Goal: Task Accomplishment & Management: Manage account settings

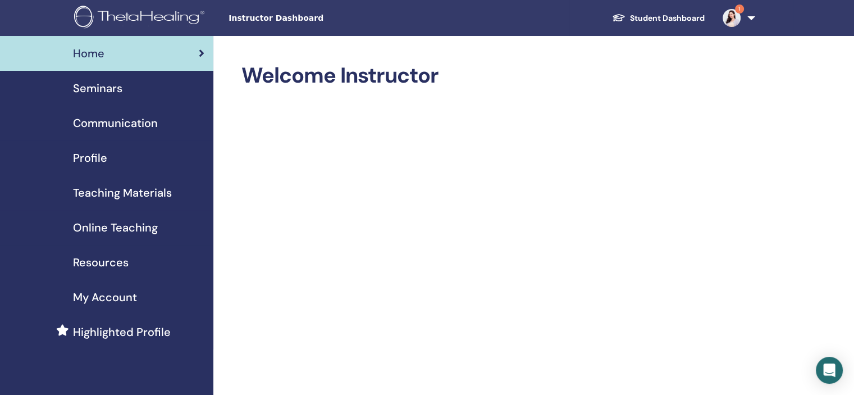
click at [728, 13] on img at bounding box center [732, 18] width 18 height 18
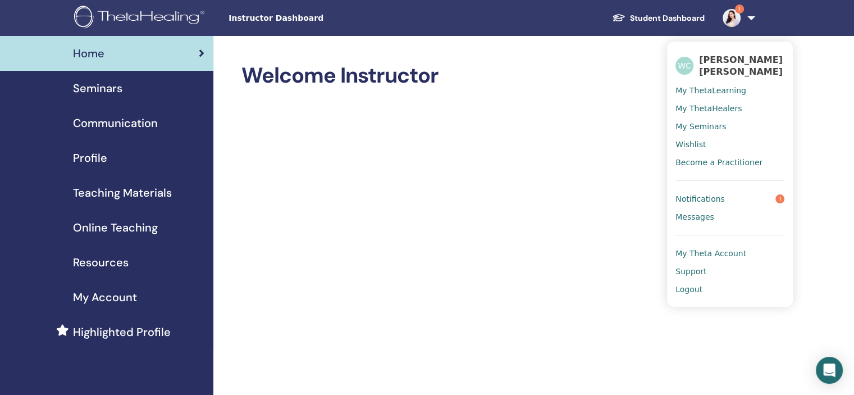
click at [728, 13] on img at bounding box center [732, 18] width 18 height 18
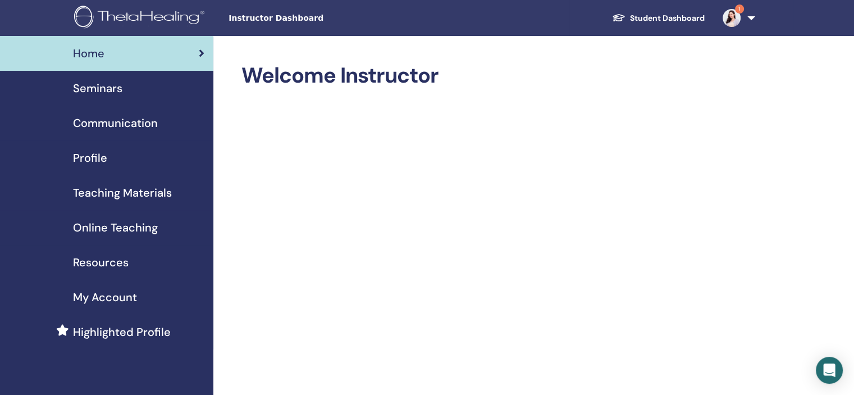
click at [728, 13] on img at bounding box center [732, 18] width 18 height 18
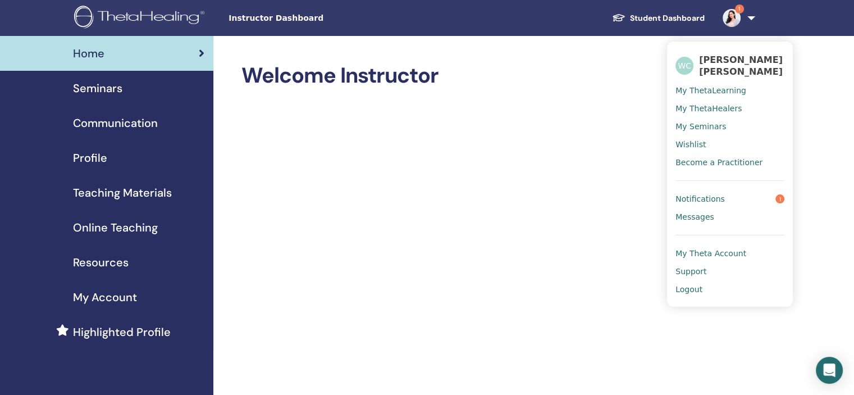
click at [753, 191] on link "Notifications 1" at bounding box center [729, 199] width 109 height 18
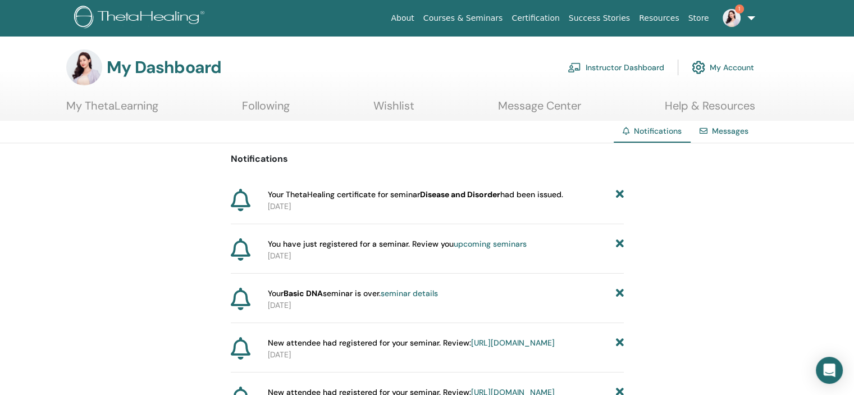
click at [584, 72] on link "Instructor Dashboard" at bounding box center [616, 67] width 97 height 25
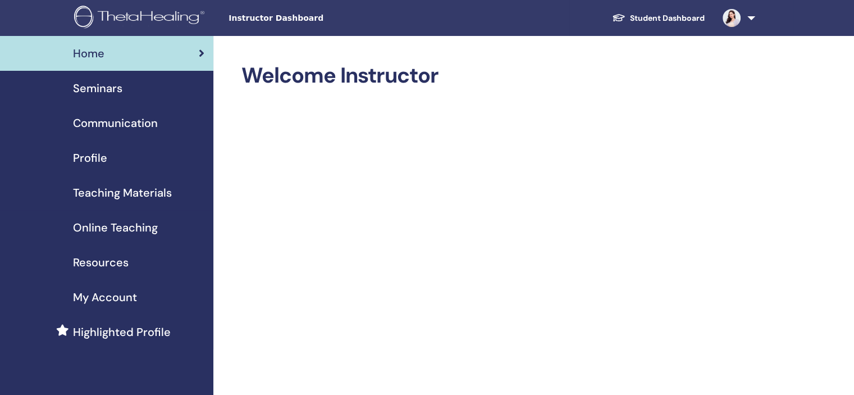
click at [147, 91] on div "Seminars" at bounding box center [106, 88] width 195 height 17
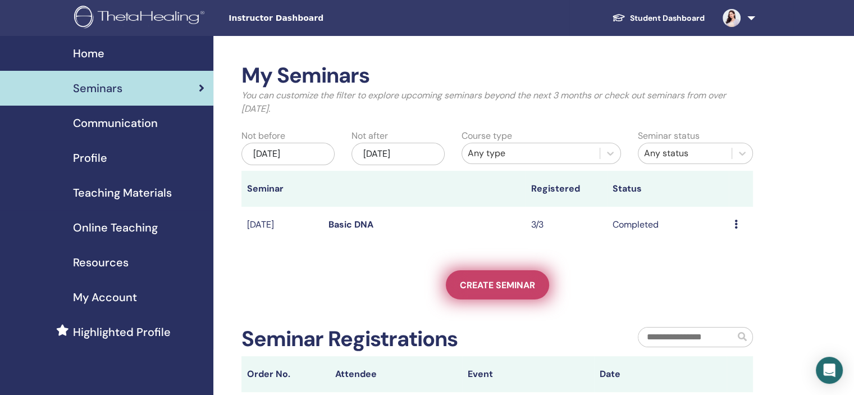
click at [502, 283] on span "Create seminar" at bounding box center [497, 285] width 75 height 12
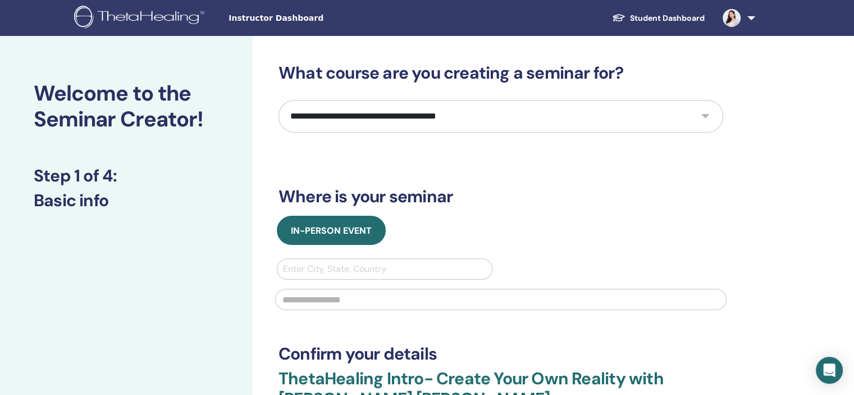
click at [407, 117] on select "**********" at bounding box center [500, 116] width 445 height 33
click at [654, 111] on select "**********" at bounding box center [500, 116] width 445 height 33
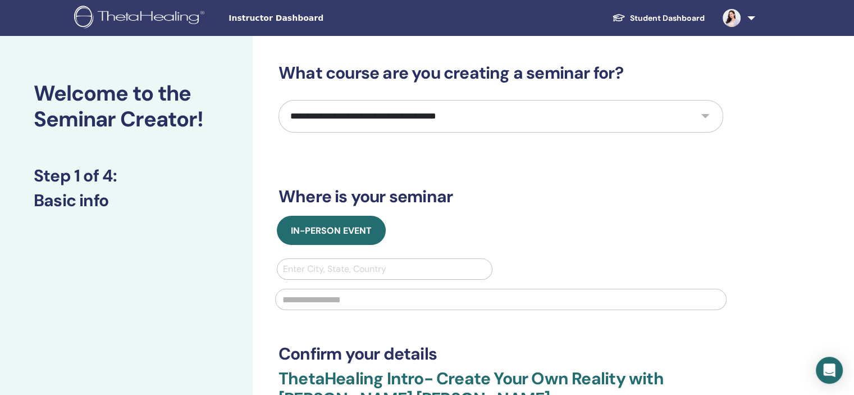
select select "*"
click at [278, 100] on select "**********" at bounding box center [500, 116] width 445 height 33
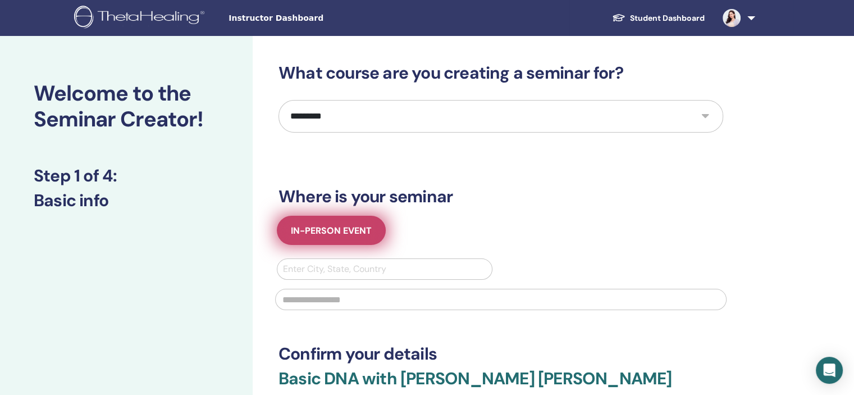
click at [363, 226] on span "In-Person Event" at bounding box center [331, 231] width 81 height 12
click at [349, 238] on button "In-Person Event" at bounding box center [331, 230] width 109 height 29
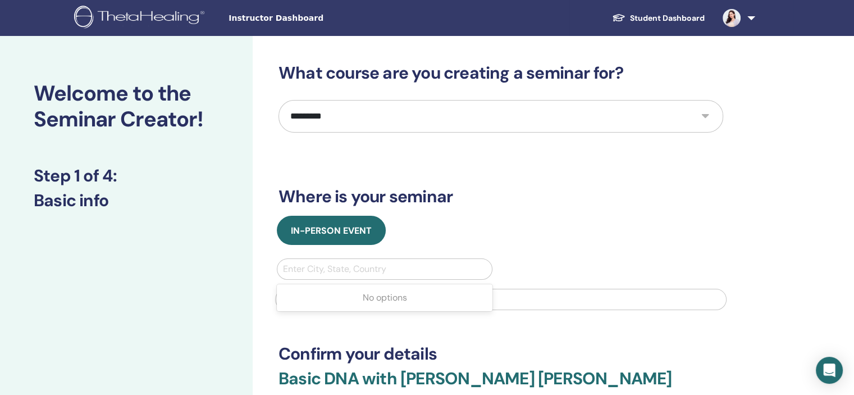
click at [344, 271] on div at bounding box center [384, 269] width 203 height 16
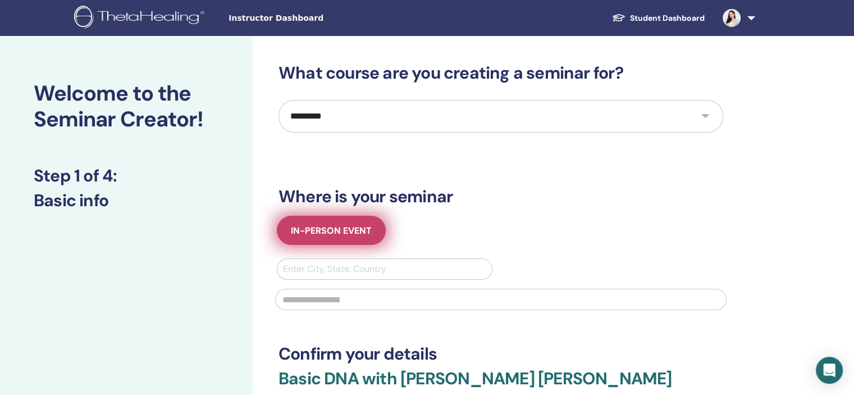
click at [335, 230] on span "In-Person Event" at bounding box center [331, 231] width 81 height 12
click at [332, 233] on span "In-Person Event" at bounding box center [331, 231] width 81 height 12
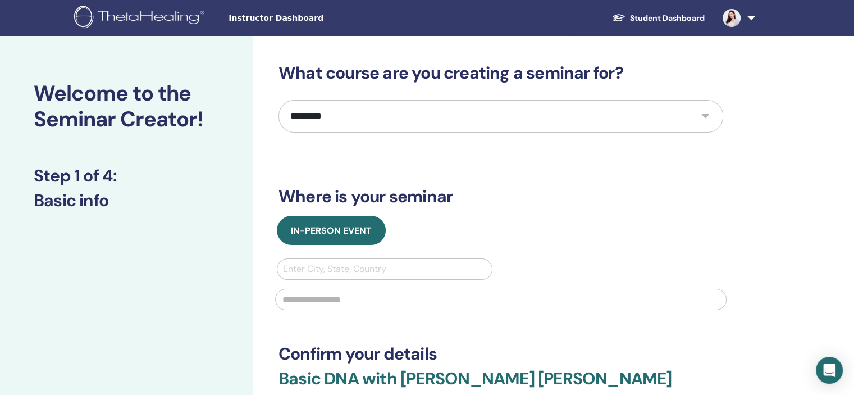
click at [366, 267] on div at bounding box center [384, 269] width 203 height 16
type input "**"
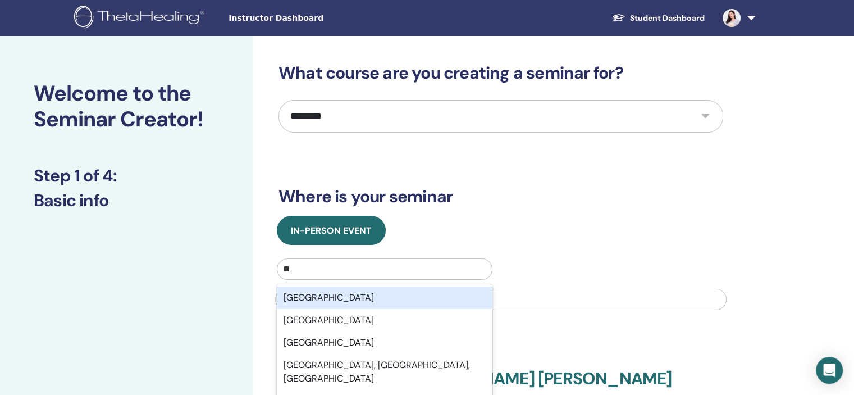
click at [304, 300] on div "Taiwan" at bounding box center [385, 297] width 216 height 22
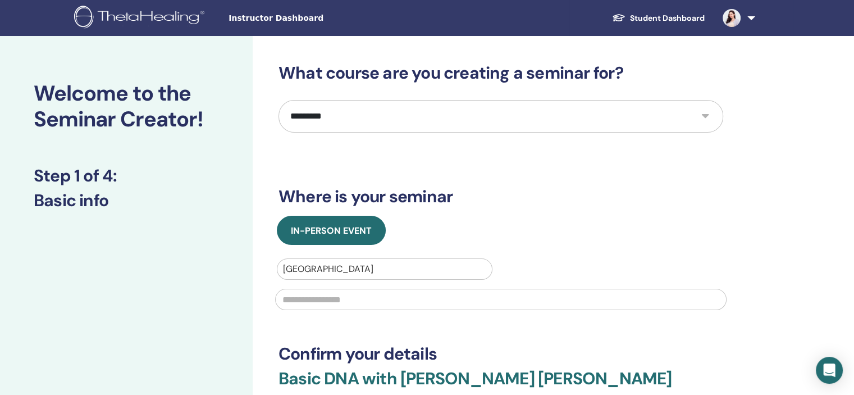
click at [304, 300] on input "text" at bounding box center [500, 299] width 451 height 21
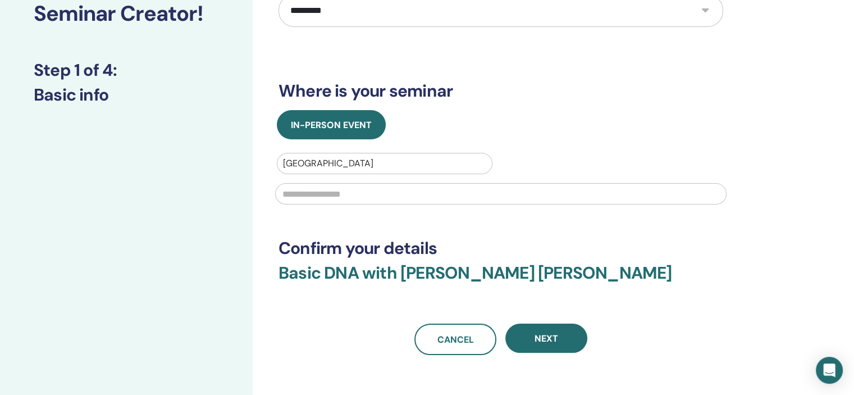
scroll to position [106, 0]
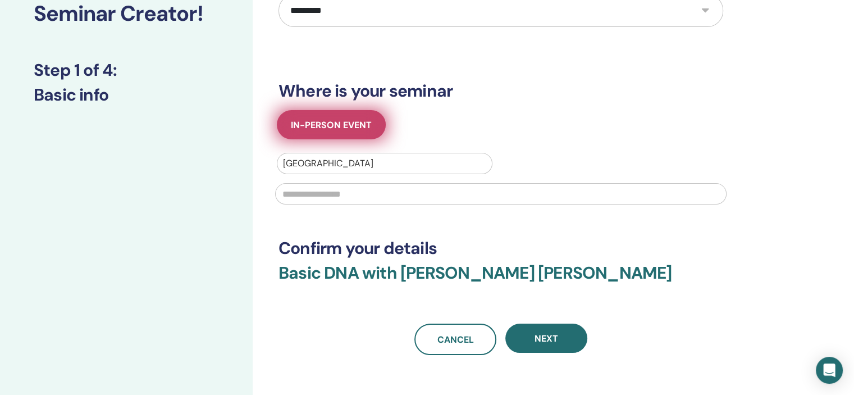
click at [348, 130] on span "In-Person Event" at bounding box center [331, 125] width 81 height 12
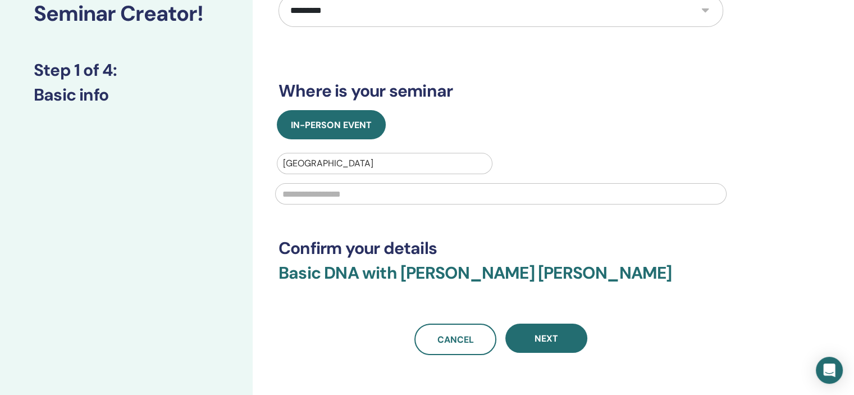
click at [416, 191] on input "text" at bounding box center [500, 193] width 451 height 21
type input "*"
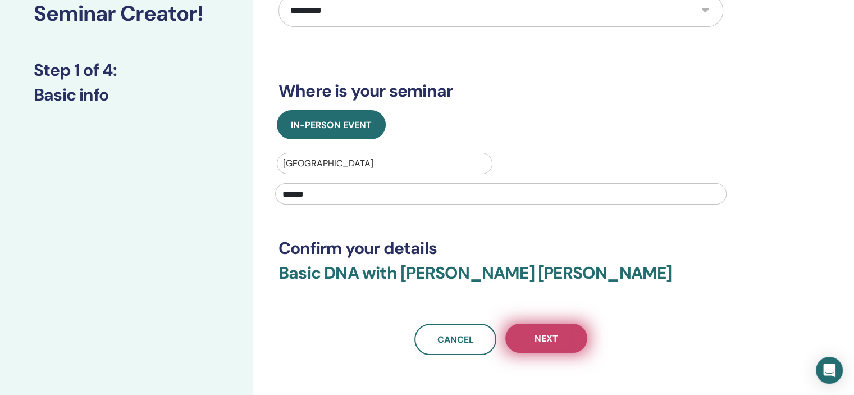
type input "******"
click at [558, 349] on button "Next" at bounding box center [546, 337] width 82 height 29
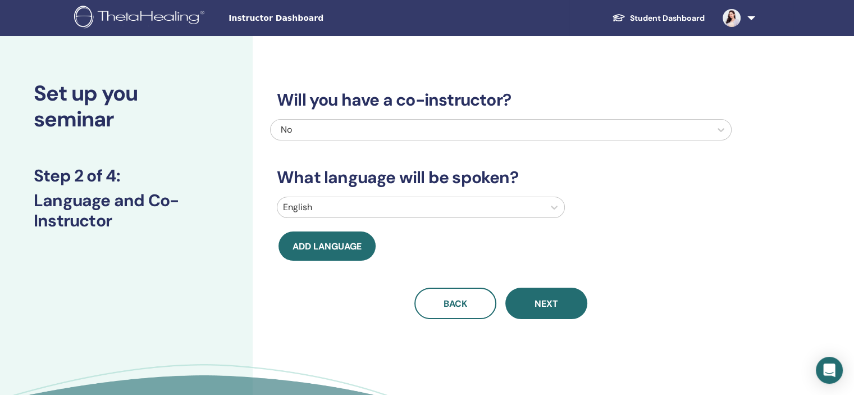
scroll to position [0, 0]
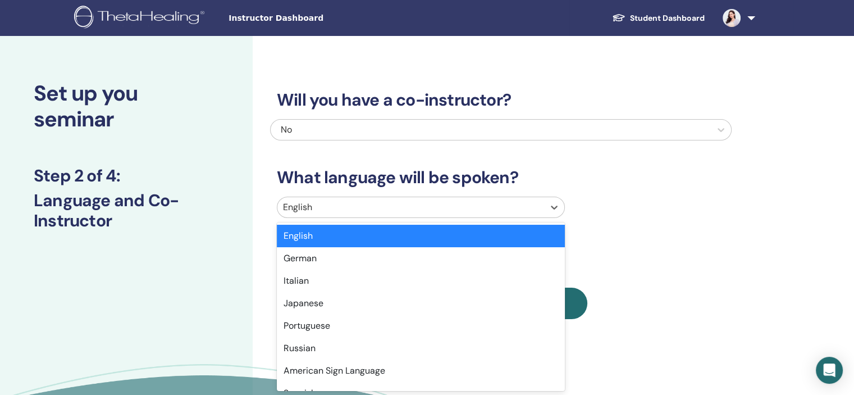
click at [469, 206] on div at bounding box center [410, 207] width 255 height 16
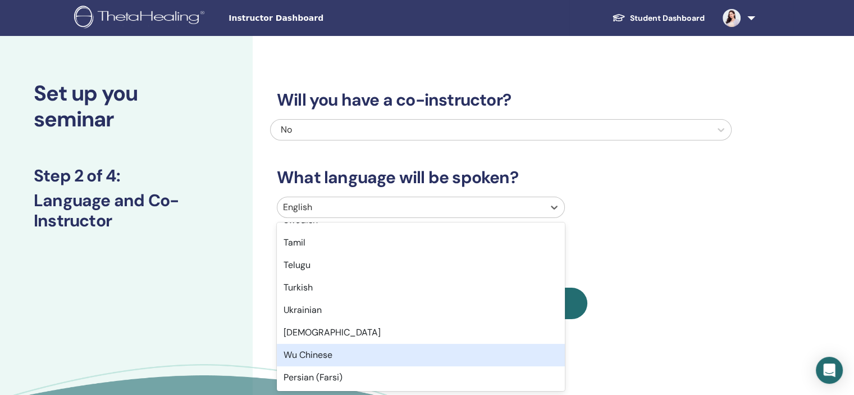
scroll to position [891, 0]
click at [362, 357] on div "Wu Chinese" at bounding box center [421, 355] width 288 height 22
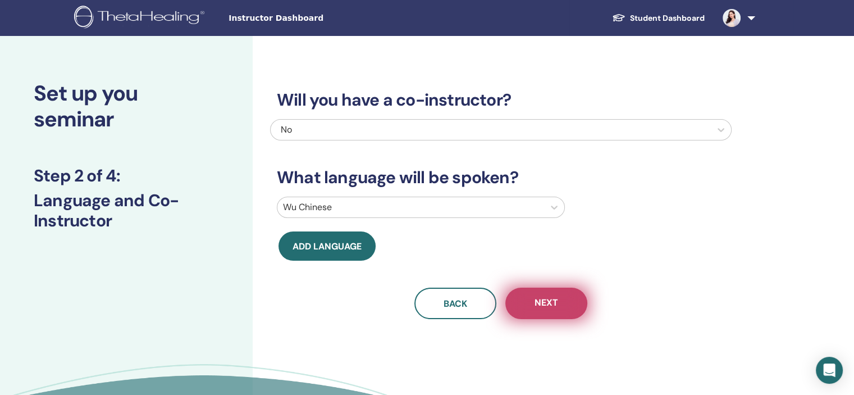
click at [549, 310] on button "Next" at bounding box center [546, 302] width 82 height 31
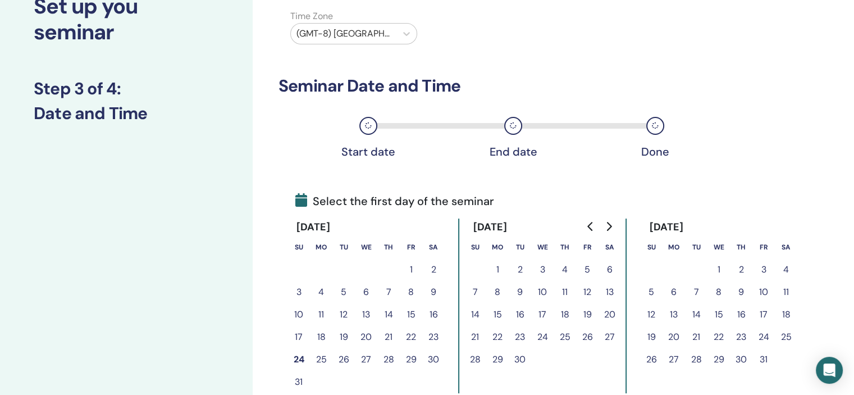
scroll to position [88, 0]
click at [409, 335] on button "22" at bounding box center [411, 336] width 22 height 22
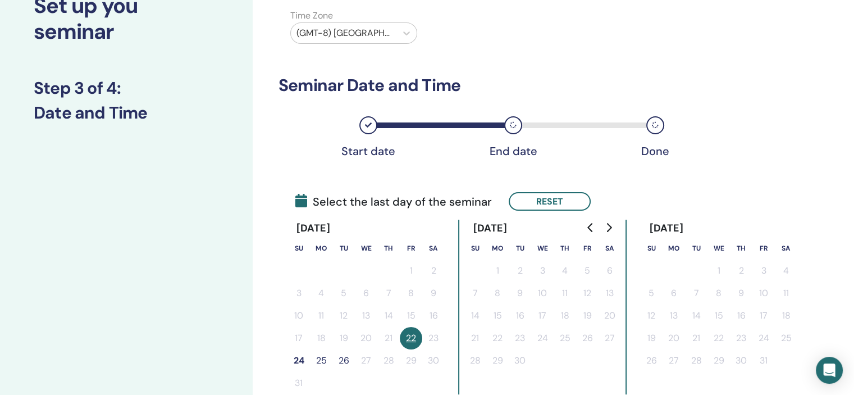
click at [295, 364] on button "24" at bounding box center [298, 360] width 22 height 22
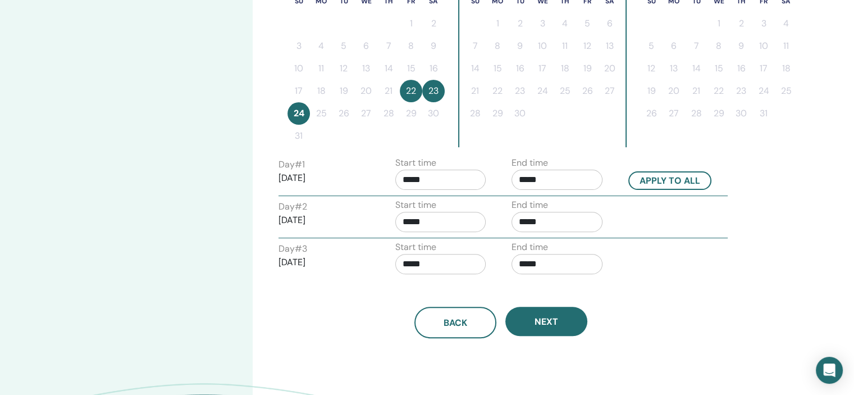
scroll to position [334, 0]
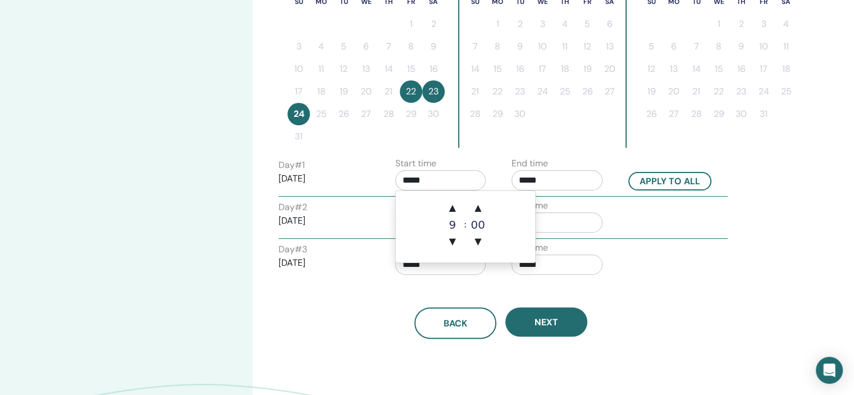
click at [458, 180] on input "*****" at bounding box center [440, 180] width 91 height 20
click at [453, 243] on span "▼" at bounding box center [452, 241] width 22 height 22
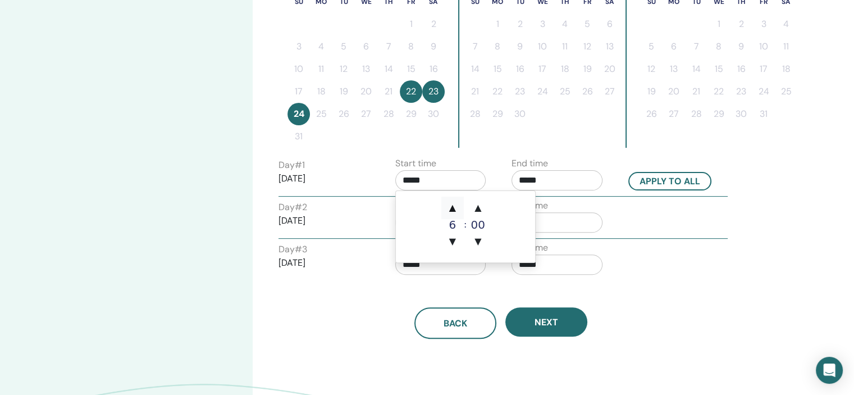
click at [450, 212] on span "▲" at bounding box center [452, 208] width 22 height 22
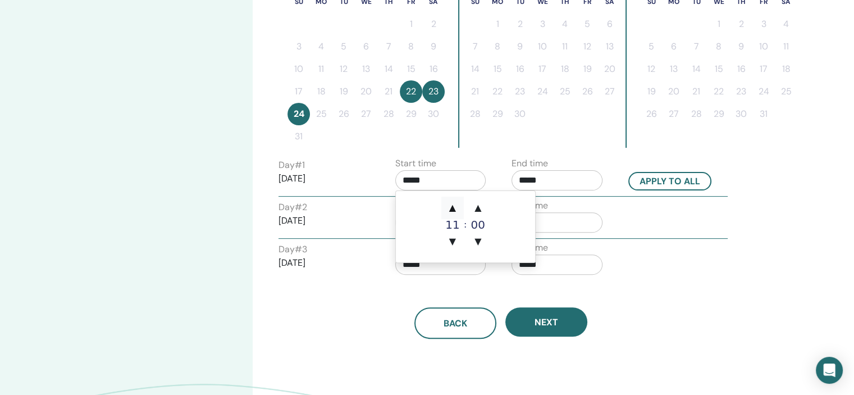
click at [450, 212] on span "▲" at bounding box center [452, 208] width 22 height 22
click at [476, 220] on div "00" at bounding box center [478, 224] width 22 height 11
click at [478, 211] on span "▲" at bounding box center [478, 208] width 22 height 22
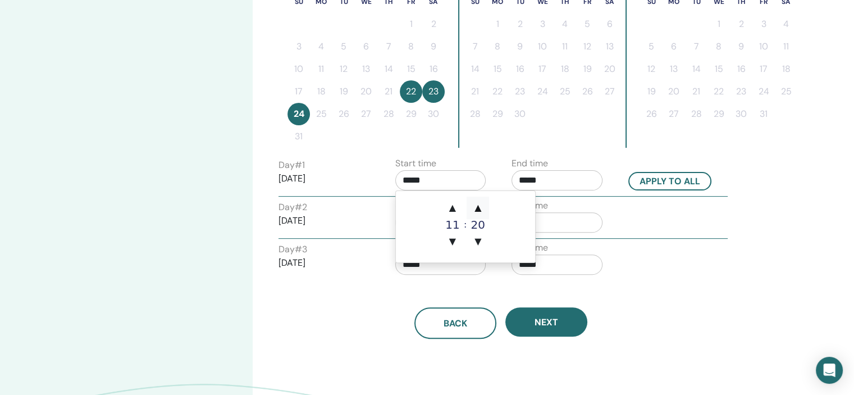
click at [478, 211] on span "▲" at bounding box center [478, 208] width 22 height 22
type input "*****"
click at [566, 179] on input "*****" at bounding box center [556, 180] width 91 height 20
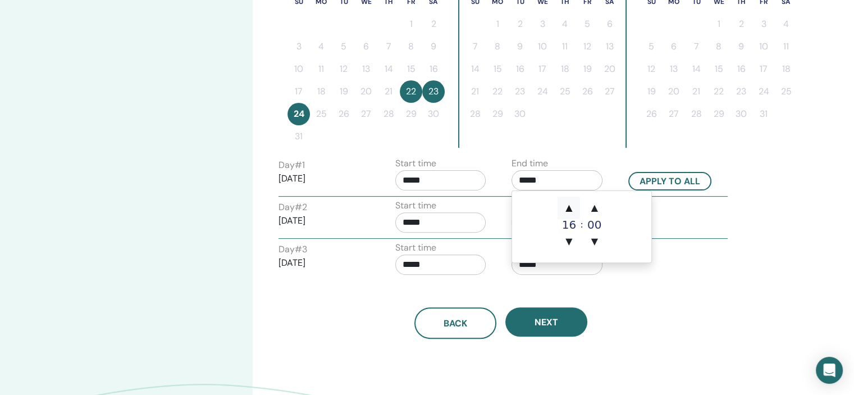
click at [570, 211] on span "▲" at bounding box center [569, 208] width 22 height 22
click at [593, 214] on span "▲" at bounding box center [594, 208] width 22 height 22
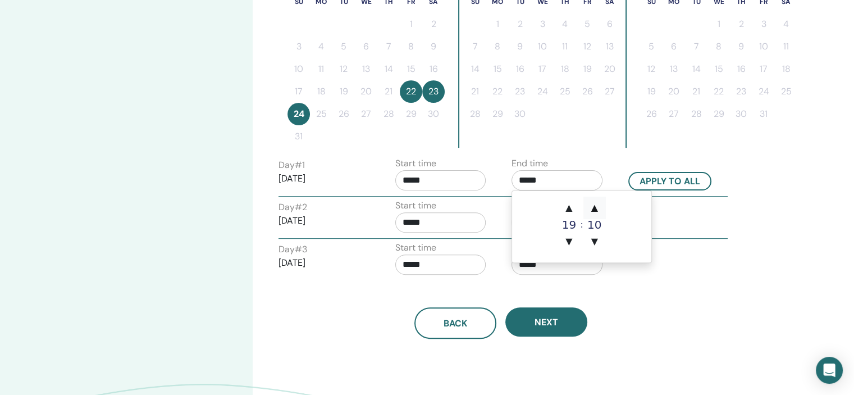
click at [593, 214] on span "▲" at bounding box center [594, 208] width 22 height 22
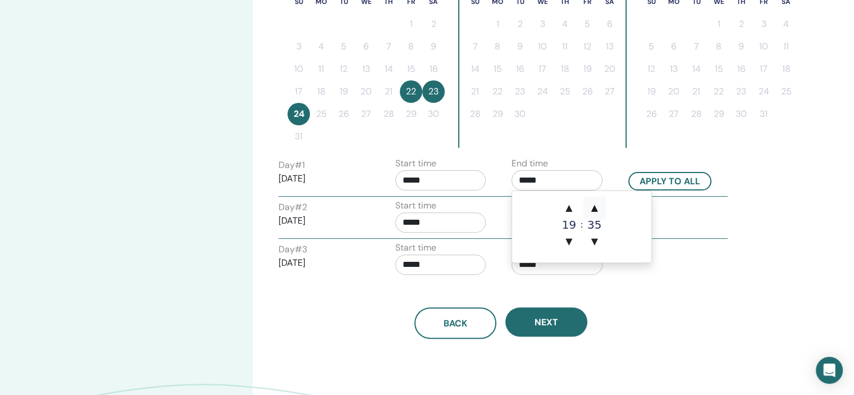
click at [593, 214] on span "▲" at bounding box center [594, 208] width 22 height 22
click at [593, 213] on span "▲" at bounding box center [594, 208] width 22 height 22
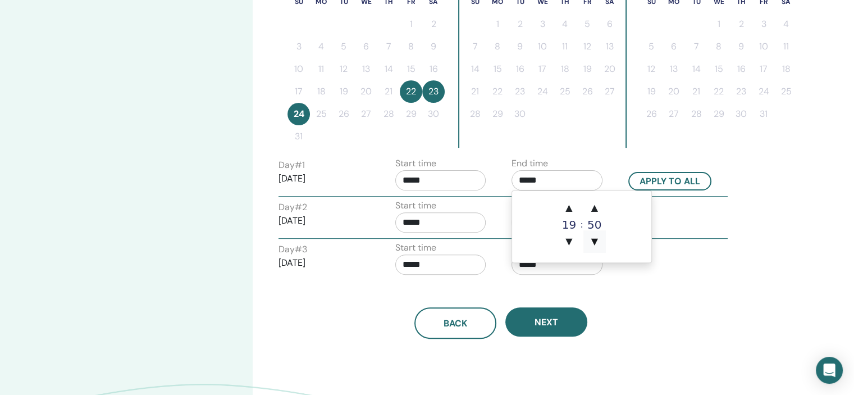
click at [593, 244] on span "▼" at bounding box center [594, 241] width 22 height 22
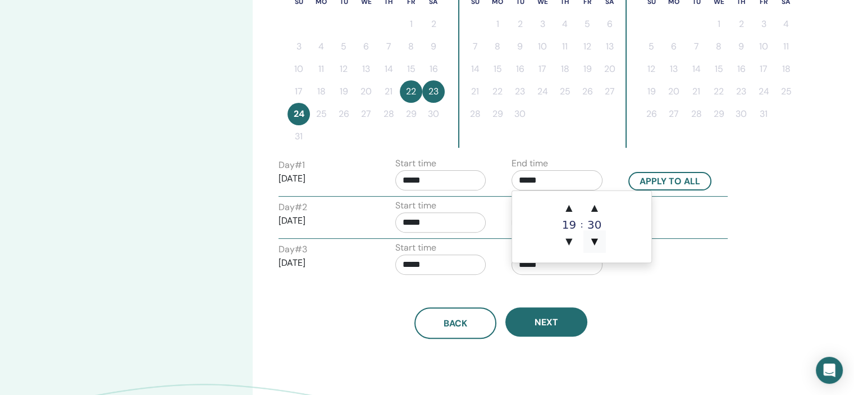
type input "*****"
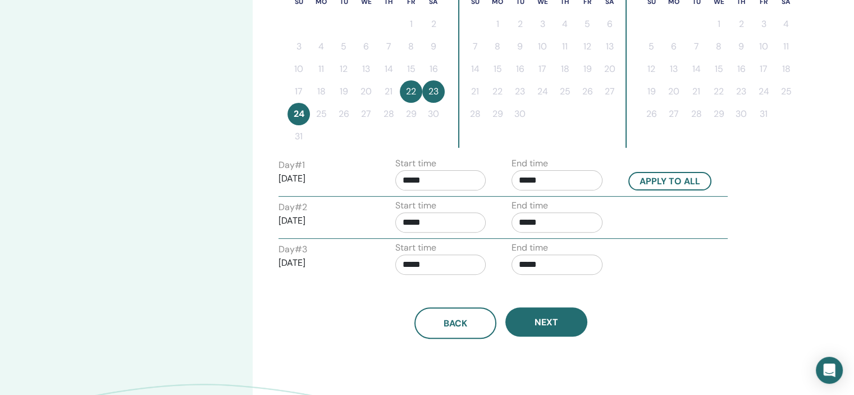
click at [678, 296] on div "Back Next" at bounding box center [501, 309] width 462 height 58
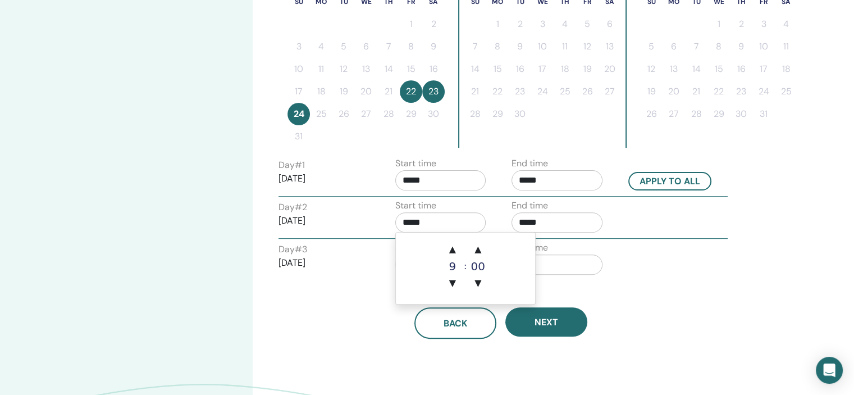
click at [454, 221] on input "*****" at bounding box center [440, 222] width 91 height 20
click at [458, 250] on span "▲" at bounding box center [452, 249] width 22 height 22
click at [474, 252] on span "▲" at bounding box center [478, 249] width 22 height 22
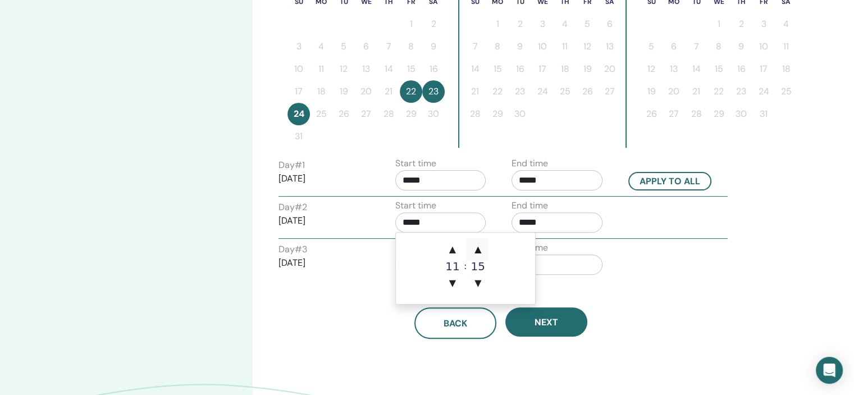
click at [474, 252] on span "▲" at bounding box center [478, 249] width 22 height 22
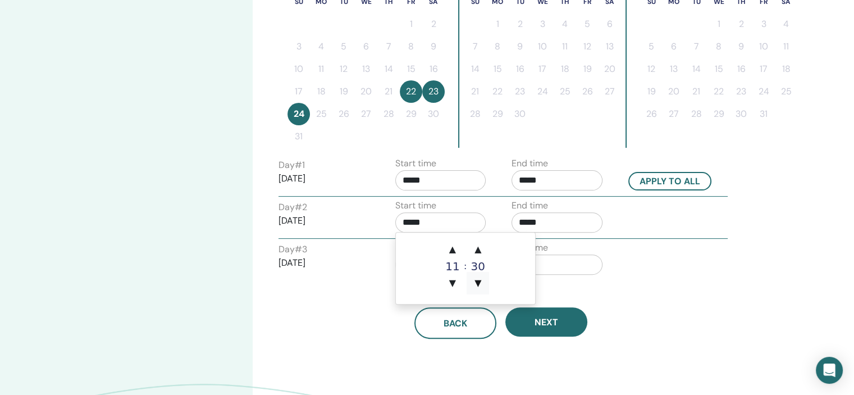
click at [476, 281] on span "▼" at bounding box center [478, 283] width 22 height 22
type input "*****"
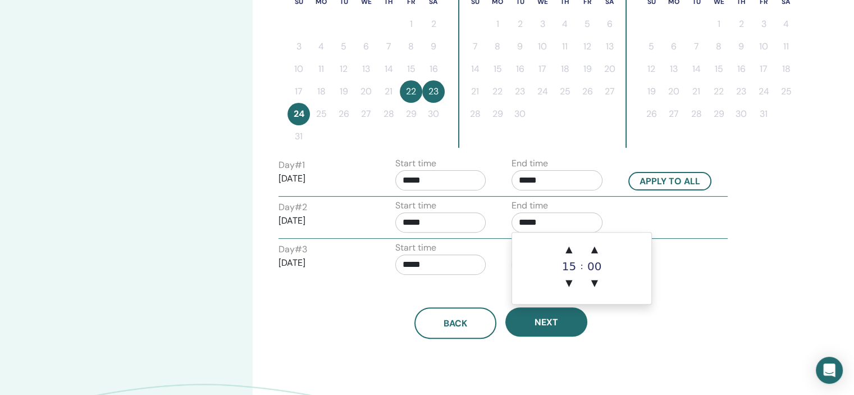
click at [534, 220] on input "*****" at bounding box center [556, 222] width 91 height 20
click at [570, 253] on span "▲" at bounding box center [569, 249] width 22 height 22
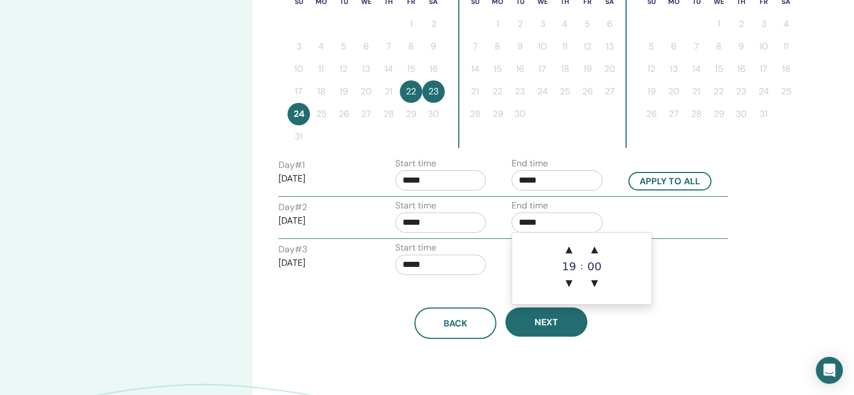
click at [590, 269] on div "00" at bounding box center [594, 266] width 22 height 11
click at [591, 248] on span "▲" at bounding box center [594, 249] width 22 height 22
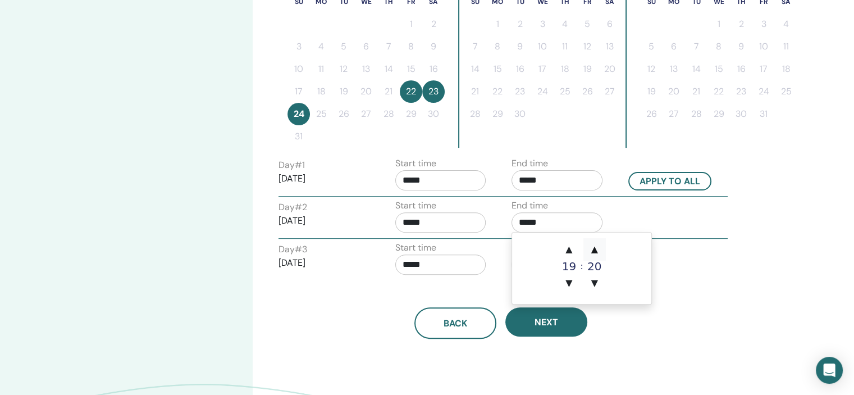
click at [591, 248] on span "▲" at bounding box center [594, 249] width 22 height 22
click at [592, 281] on span "▼" at bounding box center [594, 283] width 22 height 22
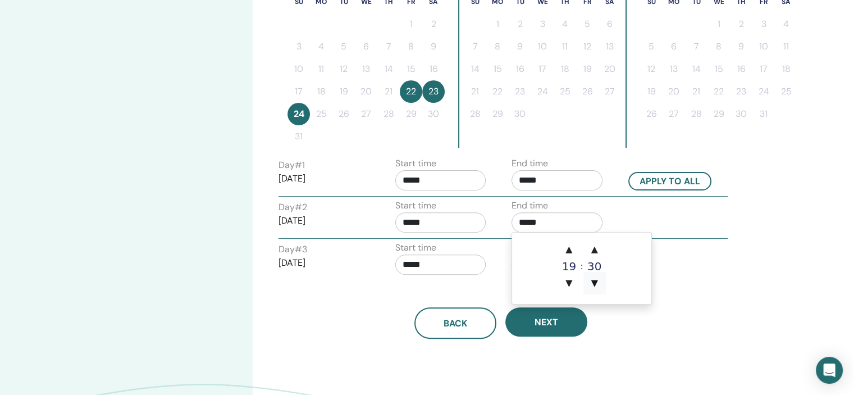
click at [592, 281] on span "▼" at bounding box center [594, 283] width 22 height 22
type input "*****"
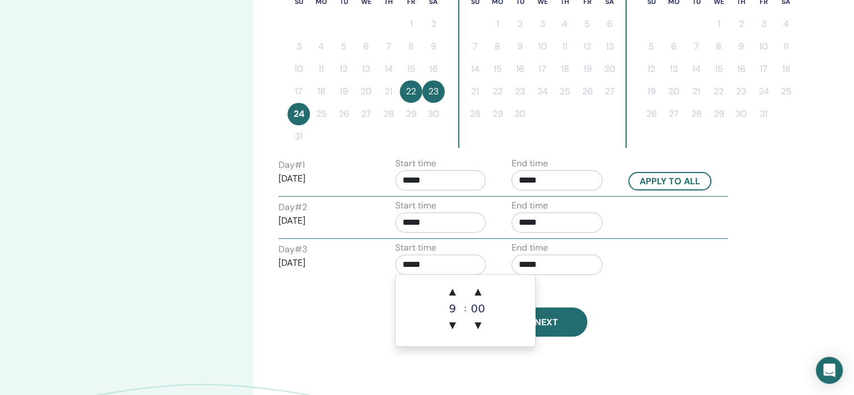
click at [432, 258] on input "*****" at bounding box center [440, 264] width 91 height 20
click at [454, 291] on span "▲" at bounding box center [452, 291] width 22 height 22
drag, startPoint x: 452, startPoint y: 325, endPoint x: 481, endPoint y: 293, distance: 43.3
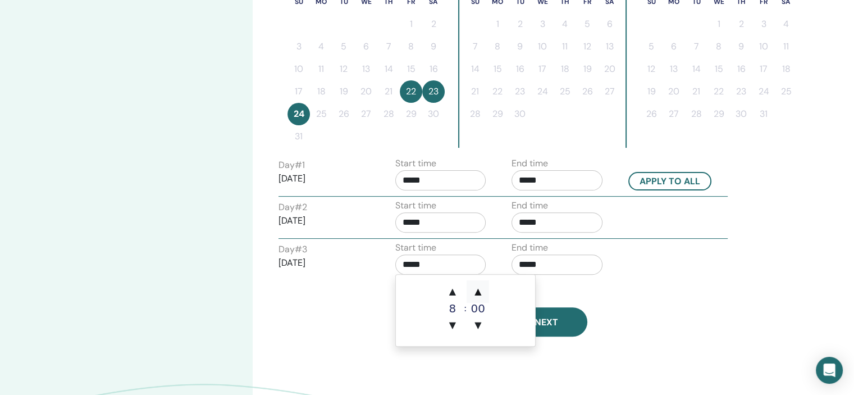
click at [481, 293] on div "▲ 8 ▼ : ▲ 00 ▼" at bounding box center [465, 308] width 48 height 56
click at [481, 293] on span "▲" at bounding box center [478, 291] width 22 height 22
click at [455, 291] on span "▲" at bounding box center [452, 291] width 22 height 22
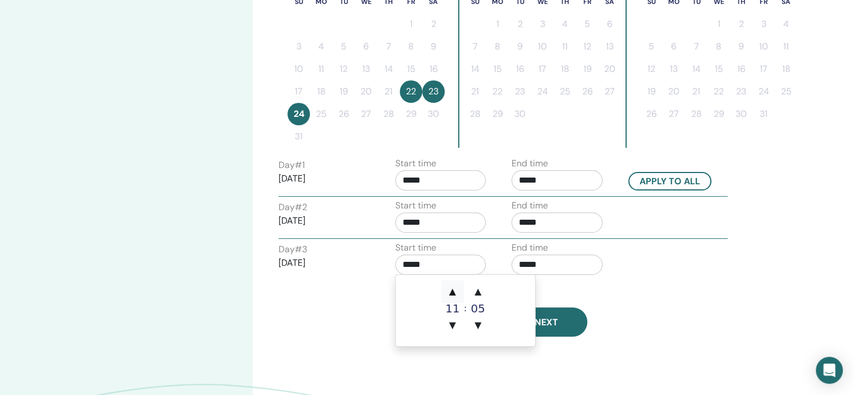
click at [455, 291] on span "▲" at bounding box center [452, 291] width 22 height 22
click at [485, 296] on span "▲" at bounding box center [478, 291] width 22 height 22
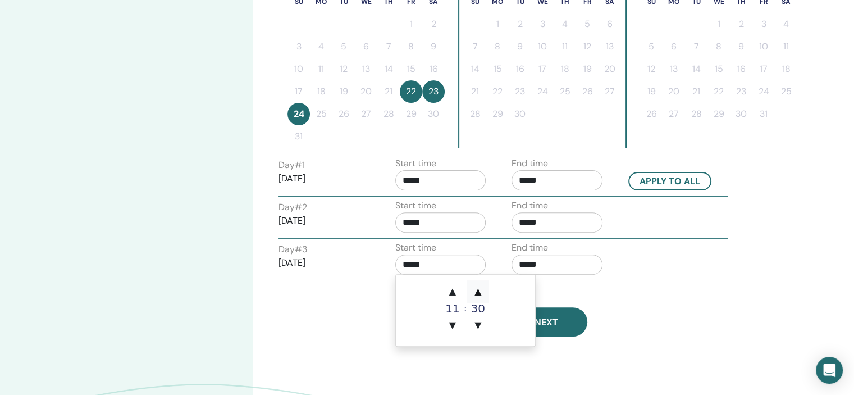
click at [485, 296] on span "▲" at bounding box center [478, 291] width 22 height 22
type input "*****"
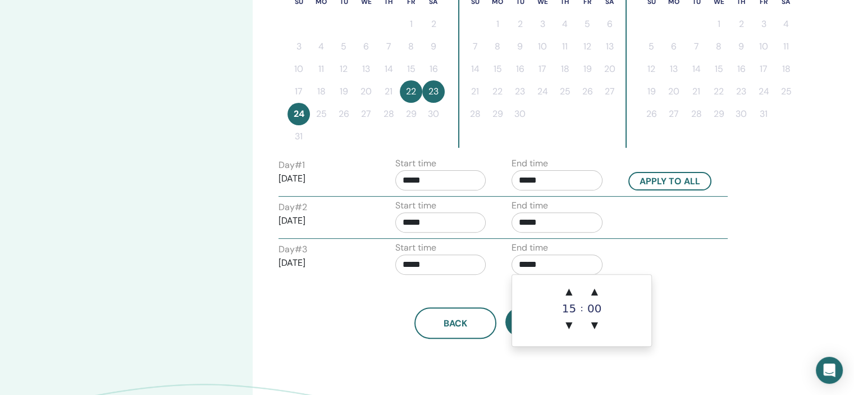
click at [549, 264] on input "*****" at bounding box center [556, 264] width 91 height 20
click at [567, 287] on span "▲" at bounding box center [569, 291] width 22 height 22
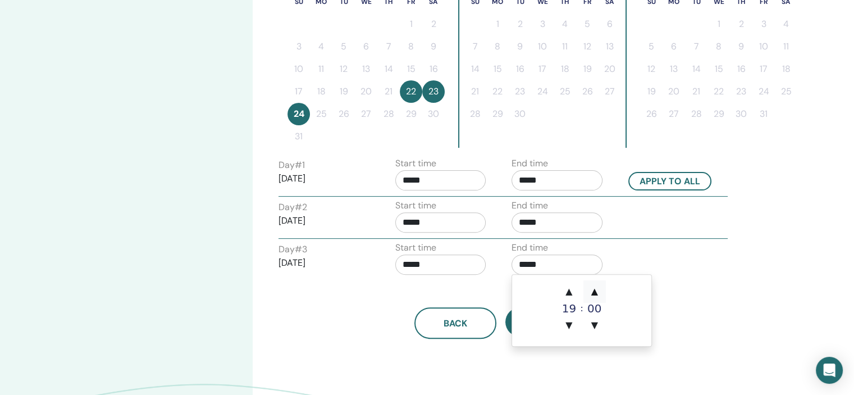
click at [596, 293] on span "▲" at bounding box center [594, 291] width 22 height 22
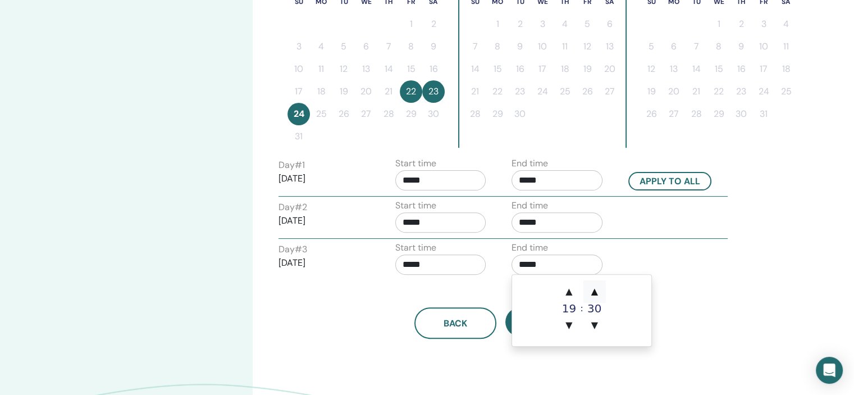
click at [596, 293] on span "▲" at bounding box center [594, 291] width 22 height 22
type input "*****"
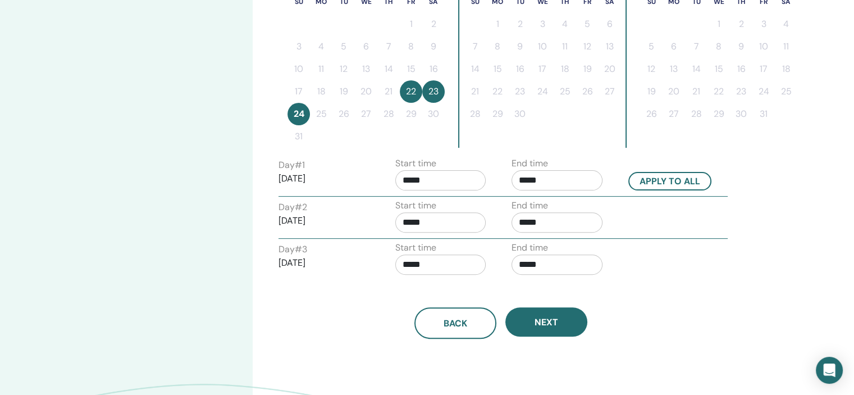
click at [653, 267] on div "Day # 3 2025/08/24 Start time ***** End time *****" at bounding box center [503, 260] width 466 height 39
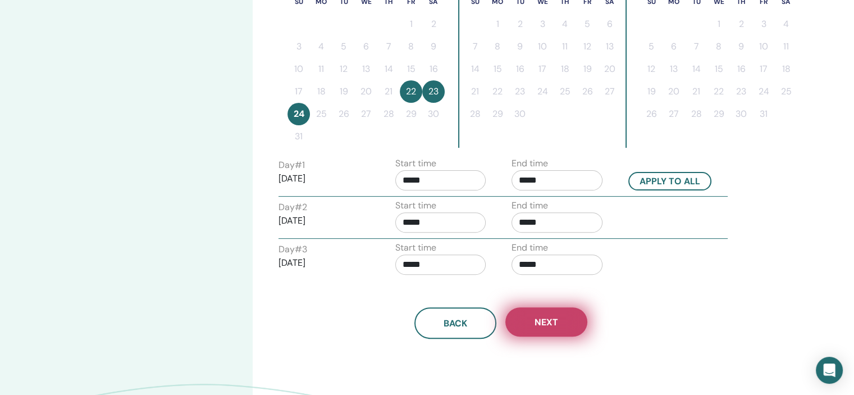
click at [541, 321] on span "Next" at bounding box center [547, 322] width 24 height 12
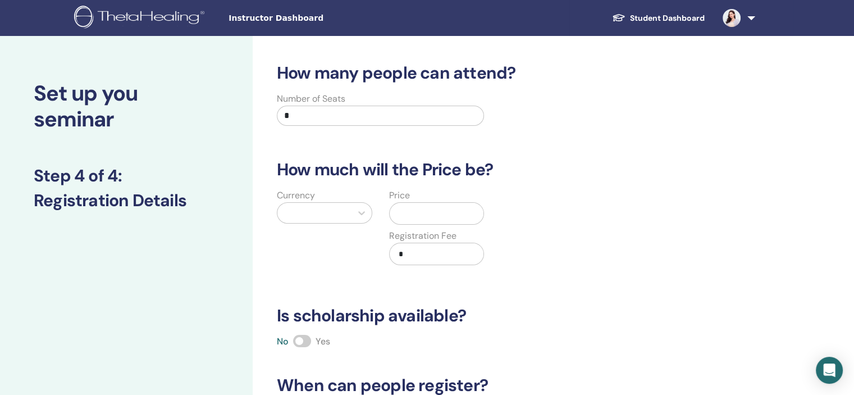
scroll to position [0, 0]
click at [345, 118] on input "*" at bounding box center [380, 116] width 207 height 20
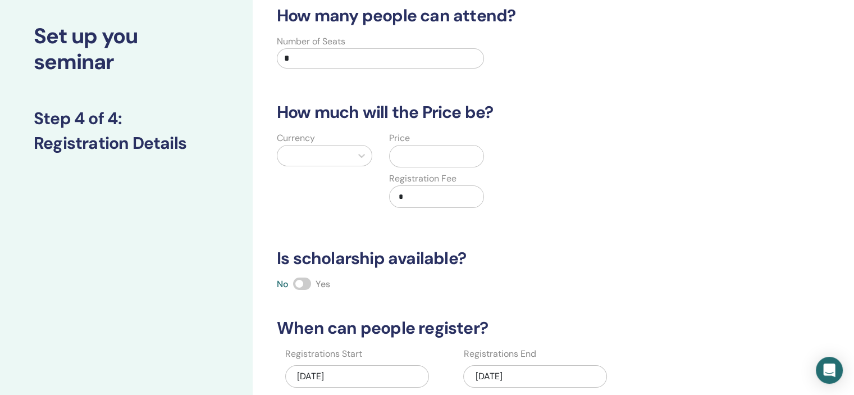
scroll to position [56, 0]
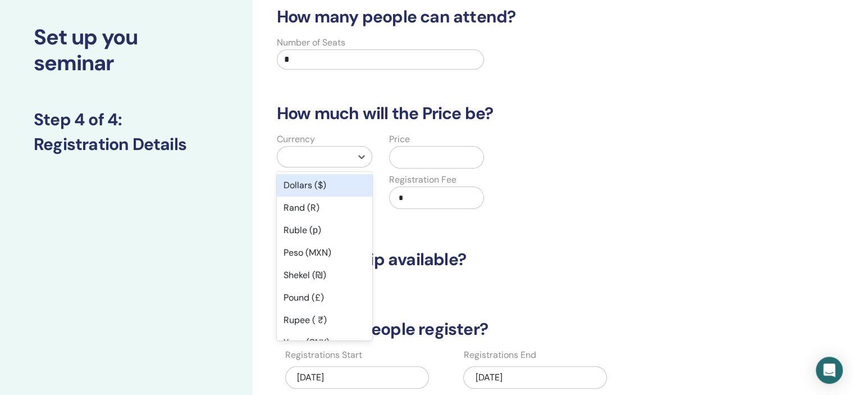
click at [350, 157] on div at bounding box center [314, 157] width 74 height 20
click at [322, 192] on div "Dollars ($)" at bounding box center [324, 185] width 95 height 22
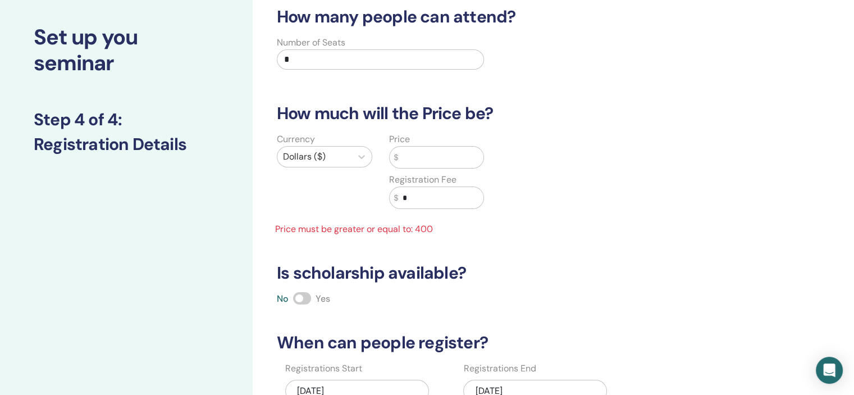
click at [442, 167] on input "text" at bounding box center [440, 157] width 85 height 21
type input "*"
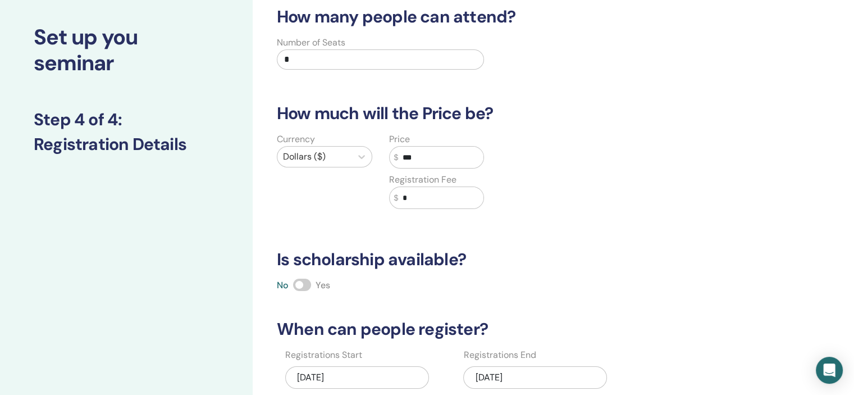
type input "***"
click at [514, 188] on div "Currency Dollars ($) Price $ *** Registration Fee $ *" at bounding box center [493, 178] width 462 height 90
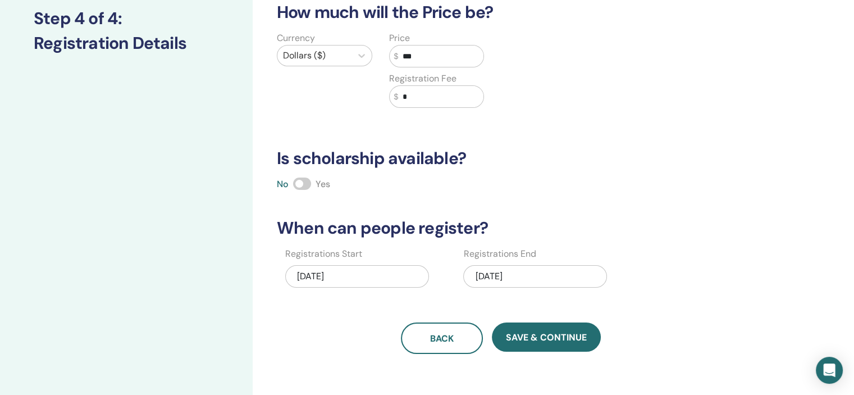
scroll to position [157, 0]
click at [301, 186] on span at bounding box center [302, 183] width 18 height 12
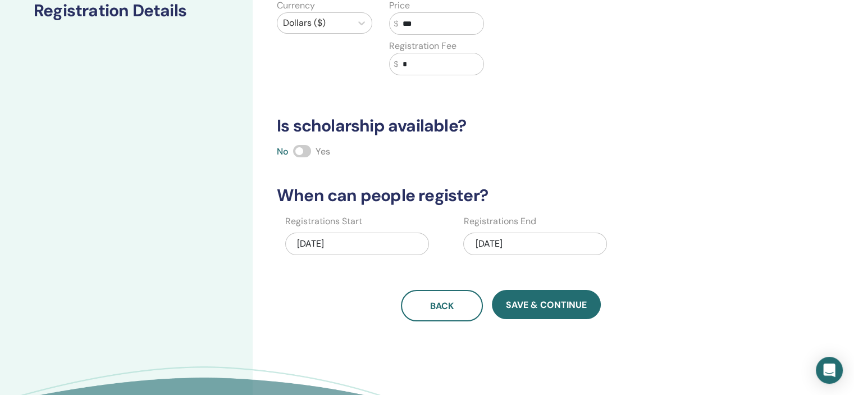
scroll to position [202, 0]
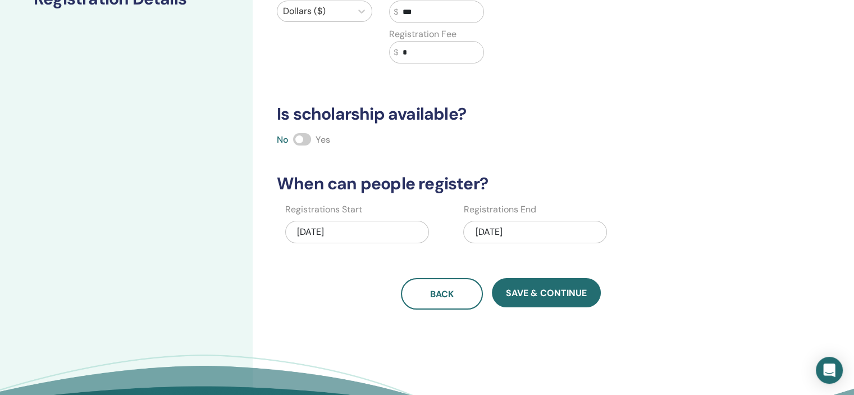
click at [542, 231] on div "08/24/2025" at bounding box center [535, 232] width 144 height 22
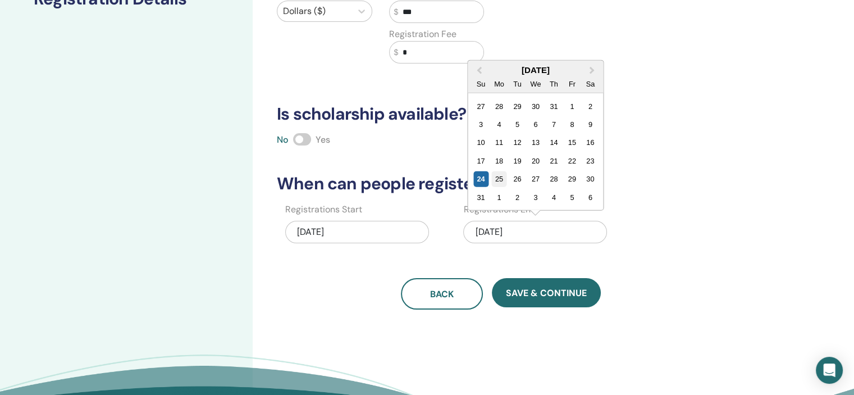
click at [503, 181] on div "25" at bounding box center [498, 178] width 15 height 15
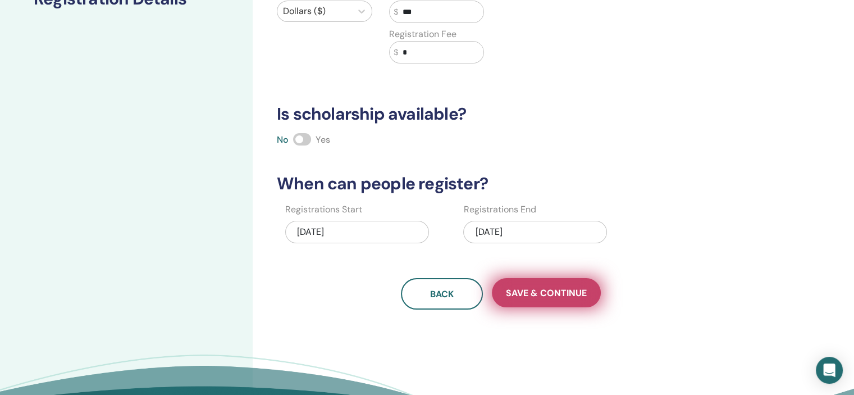
click at [536, 287] on span "Save & Continue" at bounding box center [546, 293] width 81 height 12
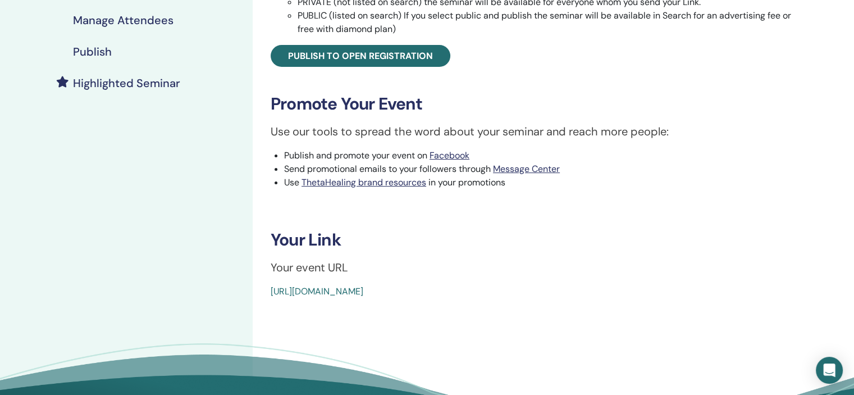
scroll to position [254, 0]
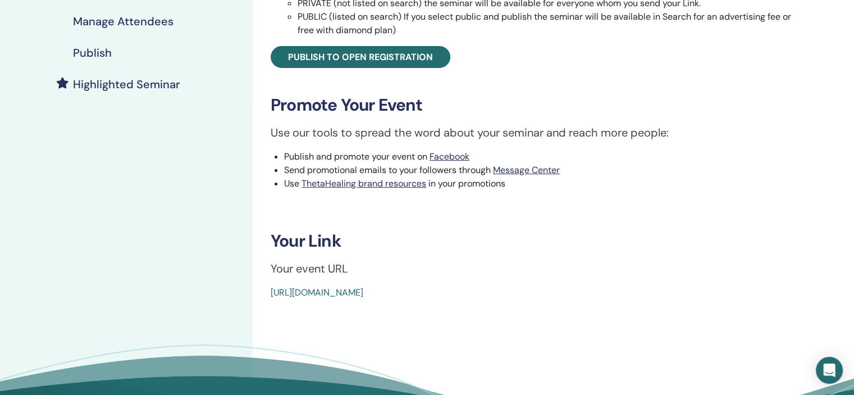
click at [283, 291] on link "[URL][DOMAIN_NAME]" at bounding box center [317, 292] width 93 height 12
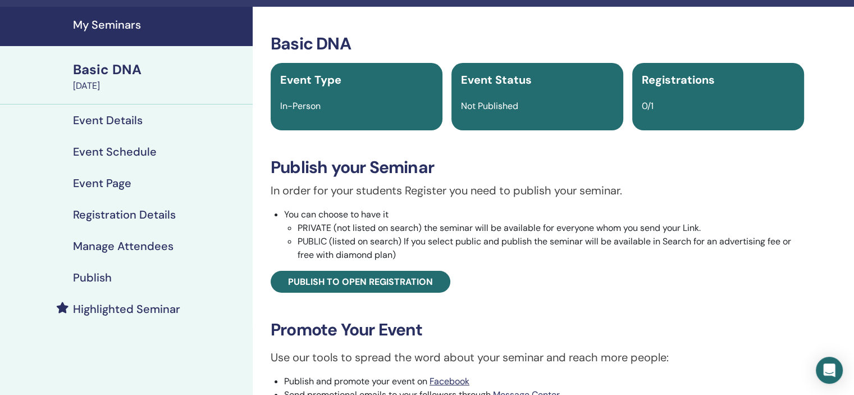
scroll to position [27, 0]
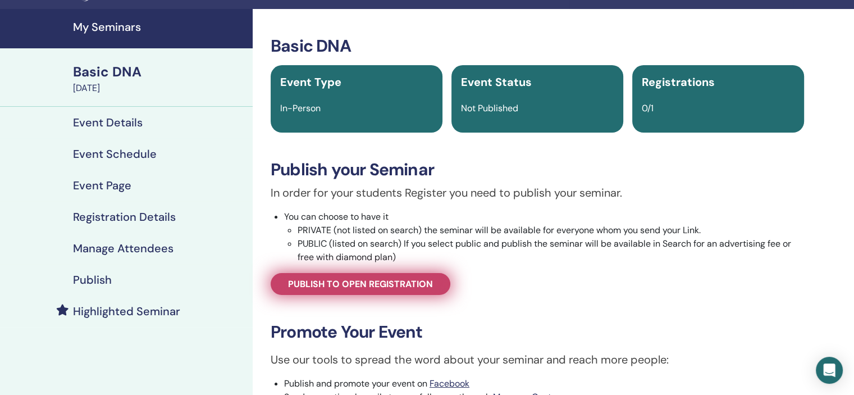
click at [310, 285] on span "Publish to open registration" at bounding box center [360, 284] width 145 height 12
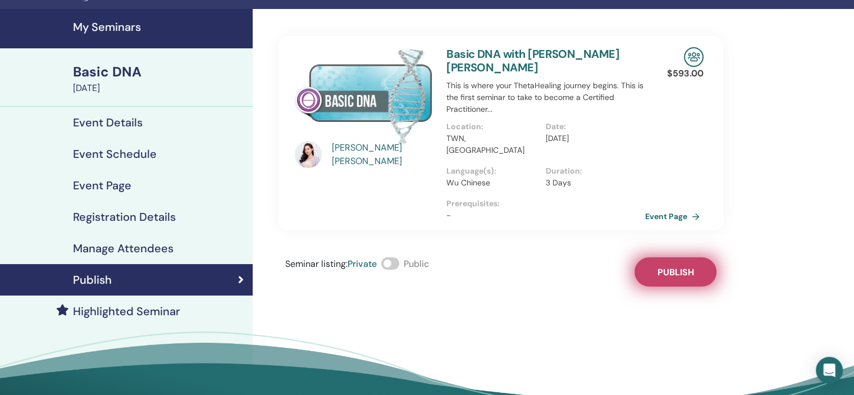
click at [698, 257] on button "Publish" at bounding box center [675, 271] width 82 height 29
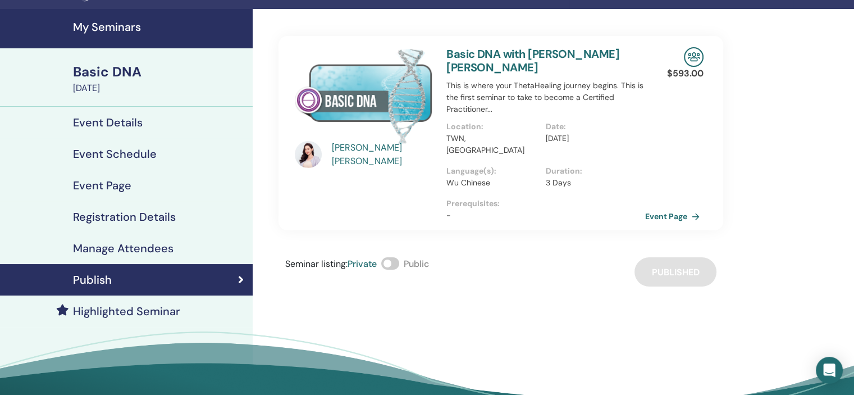
click at [390, 257] on span at bounding box center [390, 263] width 18 height 12
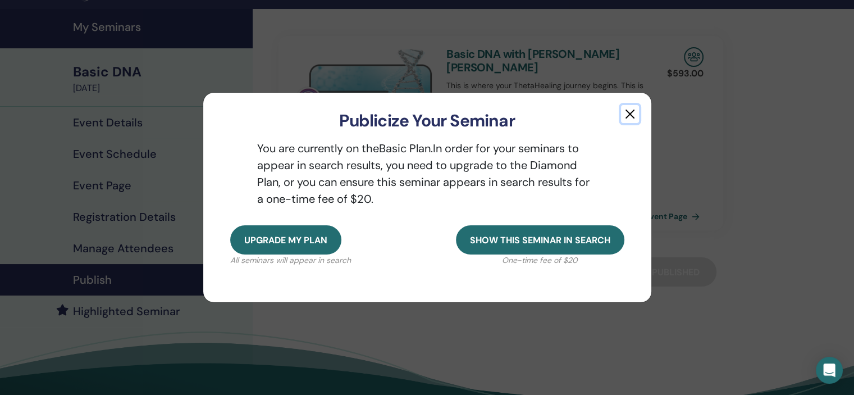
click at [623, 112] on button "button" at bounding box center [630, 114] width 18 height 18
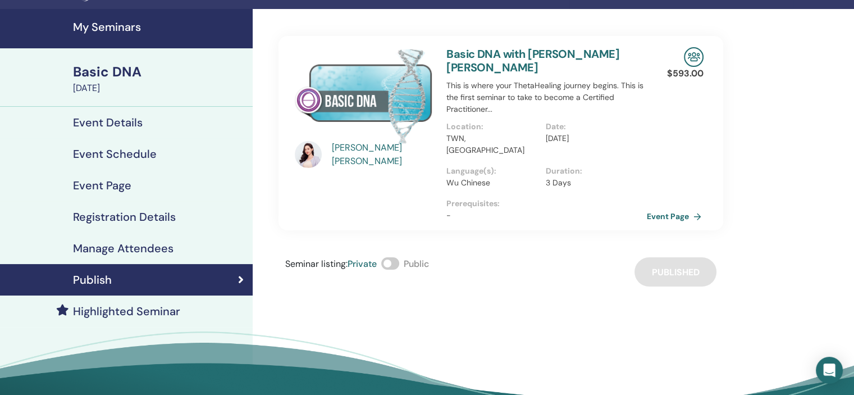
click at [686, 208] on link "Event Page" at bounding box center [676, 216] width 59 height 17
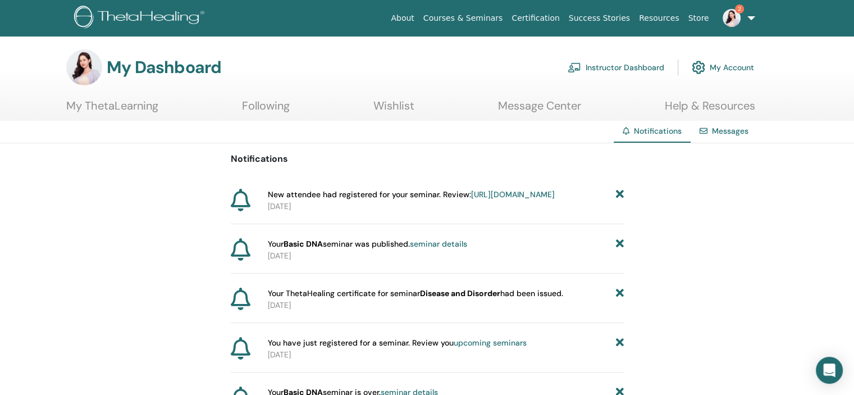
click at [471, 199] on link "https://member.thetahealing.com/instructor/seminar/375606/attendees" at bounding box center [513, 194] width 84 height 10
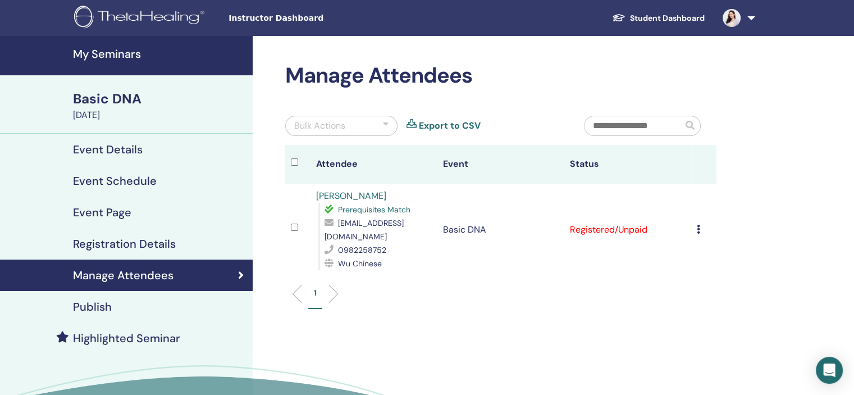
click at [695, 223] on td "Cancel Registration Do not auto-certify Mark as Paid Mark as Unpaid Mark as Abs…" at bounding box center [703, 230] width 25 height 92
click at [693, 223] on td "Cancel Registration Do not auto-certify Mark as Paid Mark as Unpaid Mark as Abs…" at bounding box center [703, 230] width 25 height 92
click at [698, 225] on icon at bounding box center [698, 229] width 3 height 9
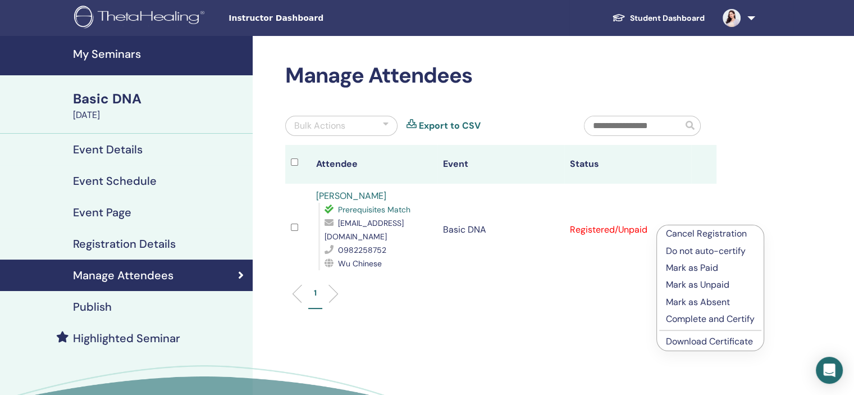
click at [732, 321] on p "Complete and Certify" at bounding box center [710, 318] width 89 height 13
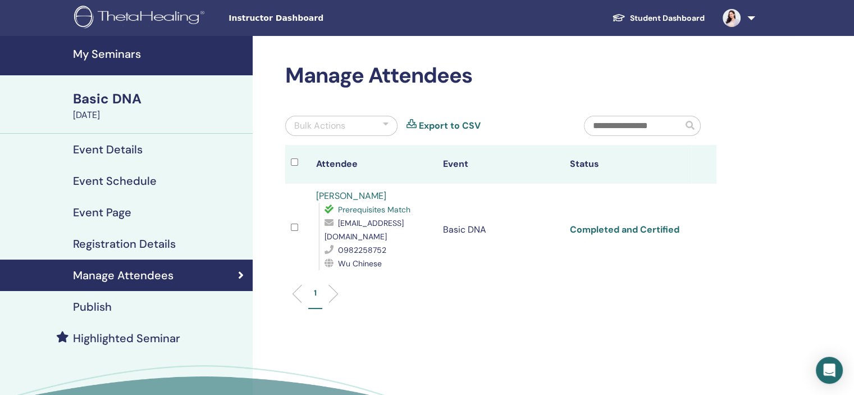
click at [628, 223] on link "Completed and Certified" at bounding box center [624, 229] width 109 height 12
